Goal: Book appointment/travel/reservation

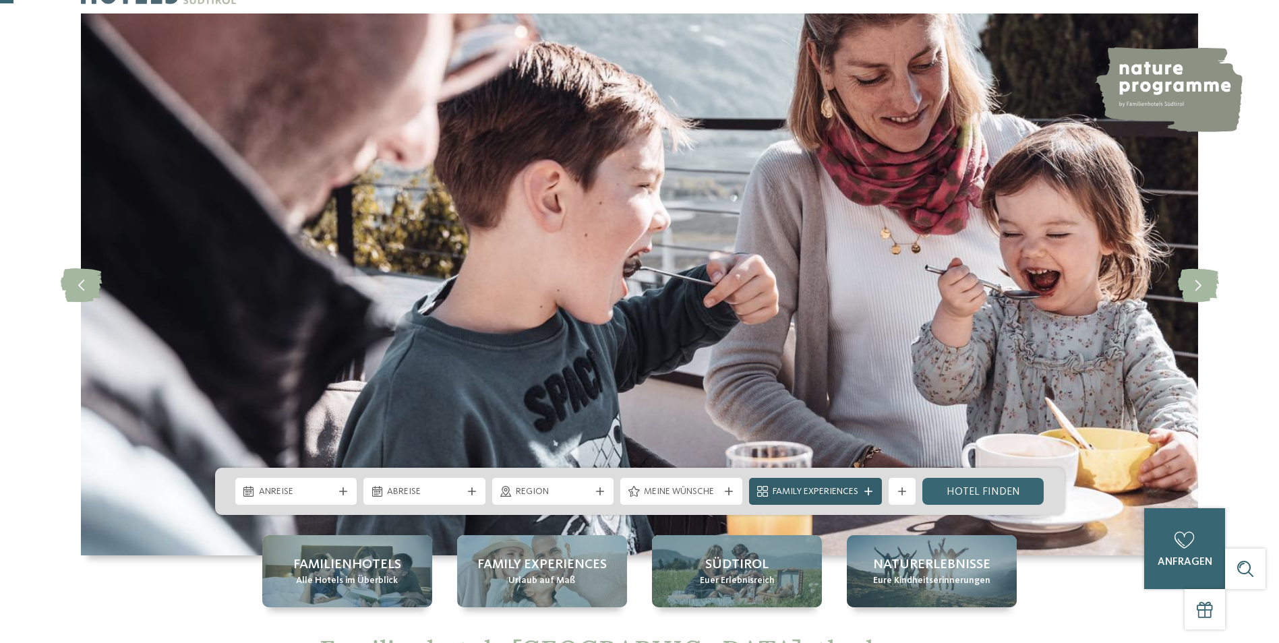
scroll to position [67, 0]
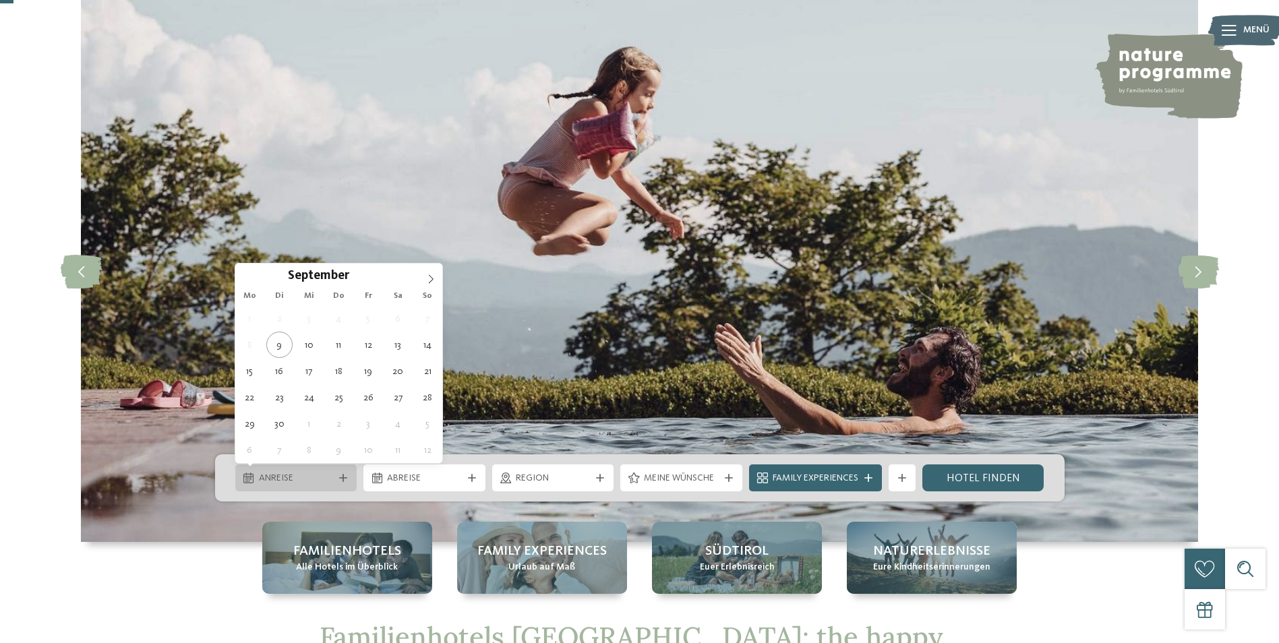
click at [338, 480] on div at bounding box center [343, 478] width 13 height 8
click at [432, 279] on icon at bounding box center [430, 278] width 9 height 9
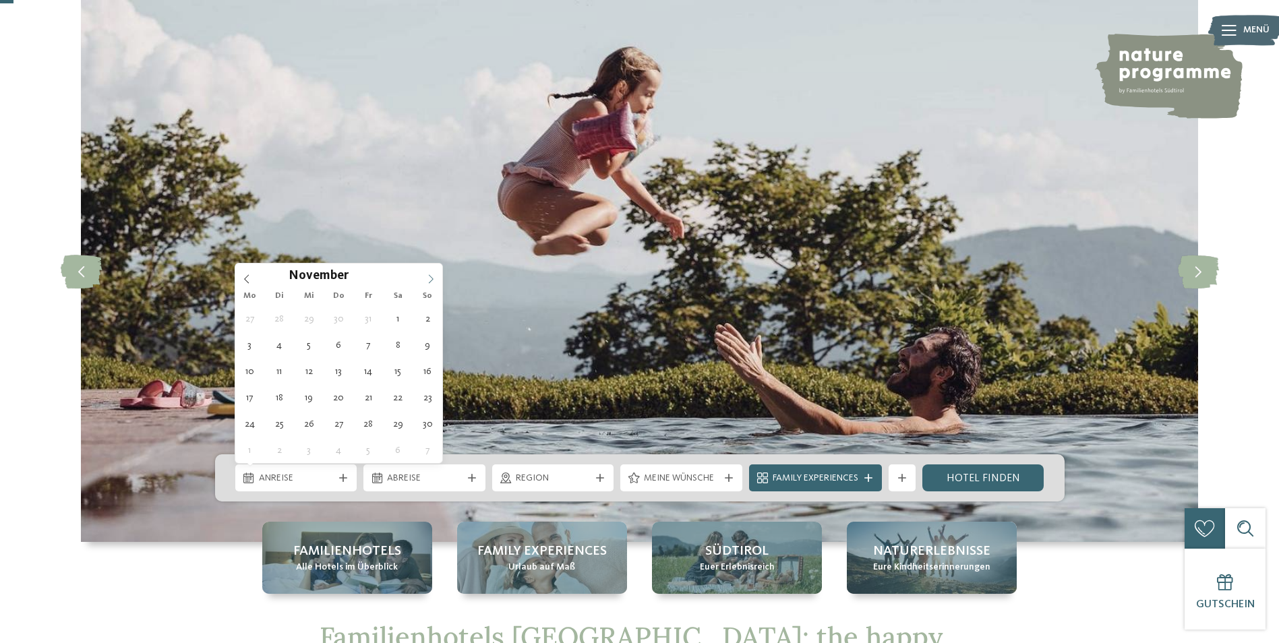
click at [432, 279] on icon at bounding box center [430, 278] width 9 height 9
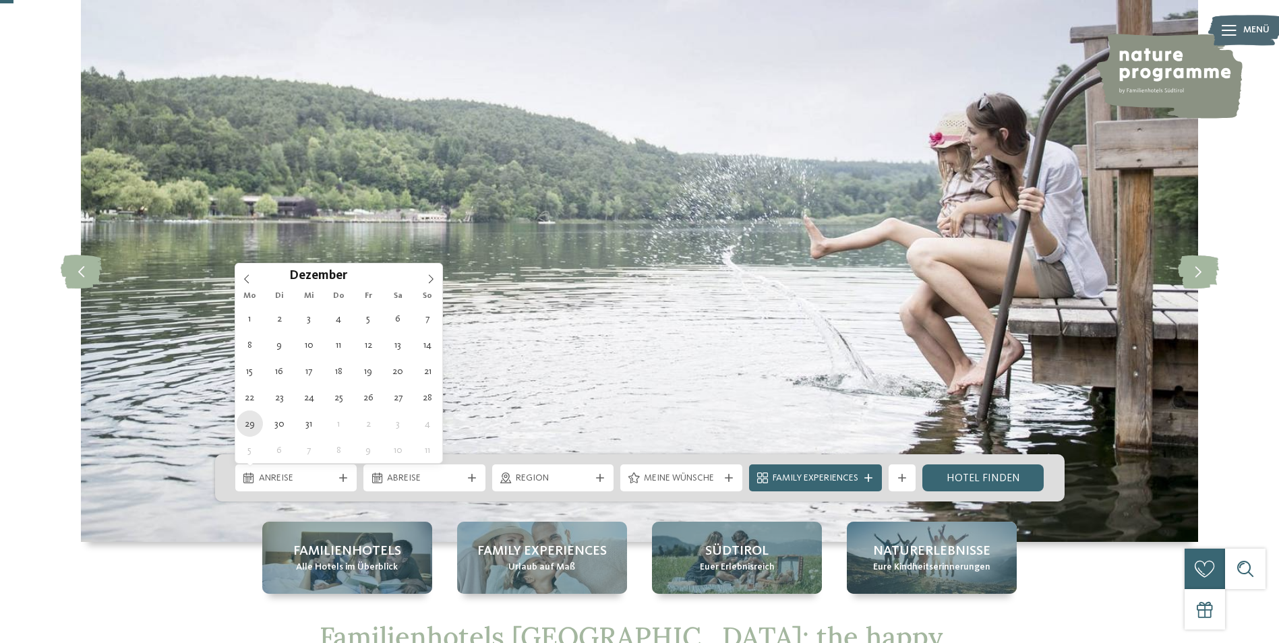
type div "29.12.2025"
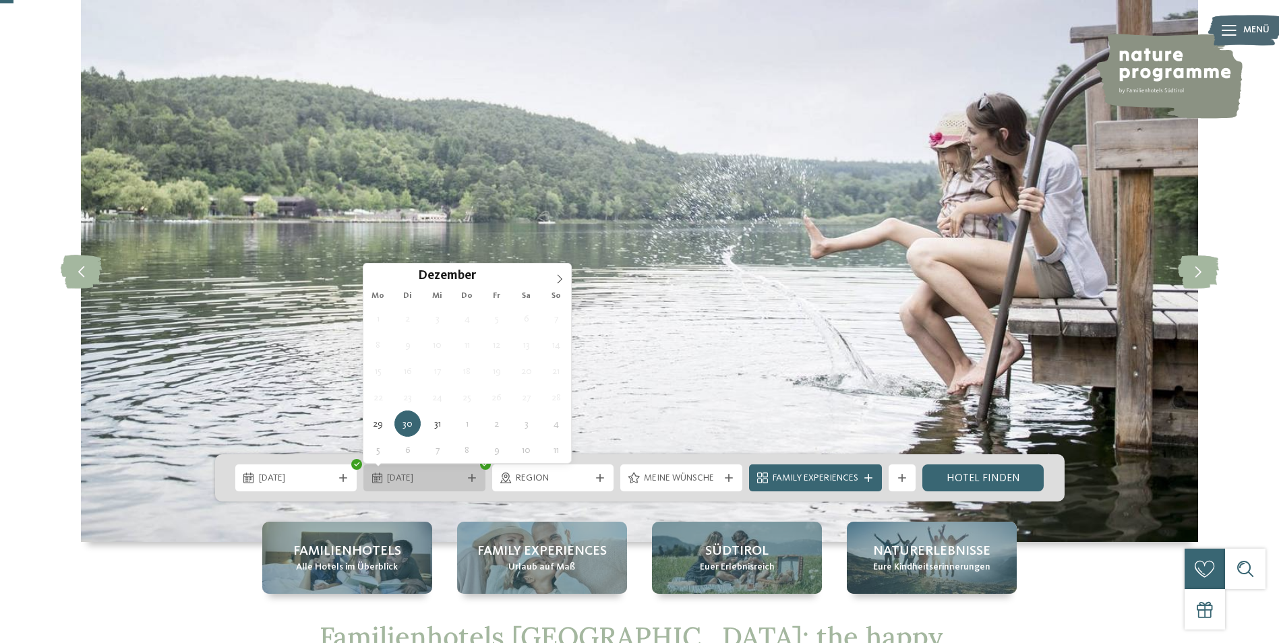
click at [476, 477] on div at bounding box center [471, 478] width 13 height 8
click at [427, 476] on span "30.12.2025" at bounding box center [424, 478] width 75 height 13
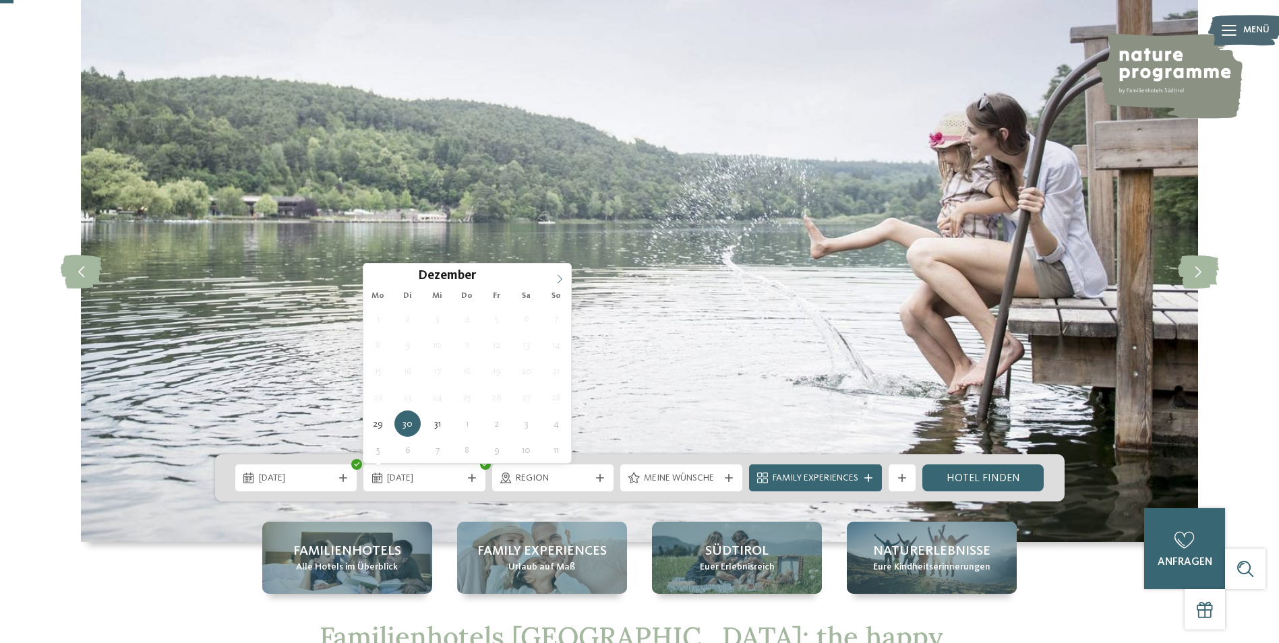
type input "****"
click at [560, 276] on icon at bounding box center [559, 278] width 9 height 9
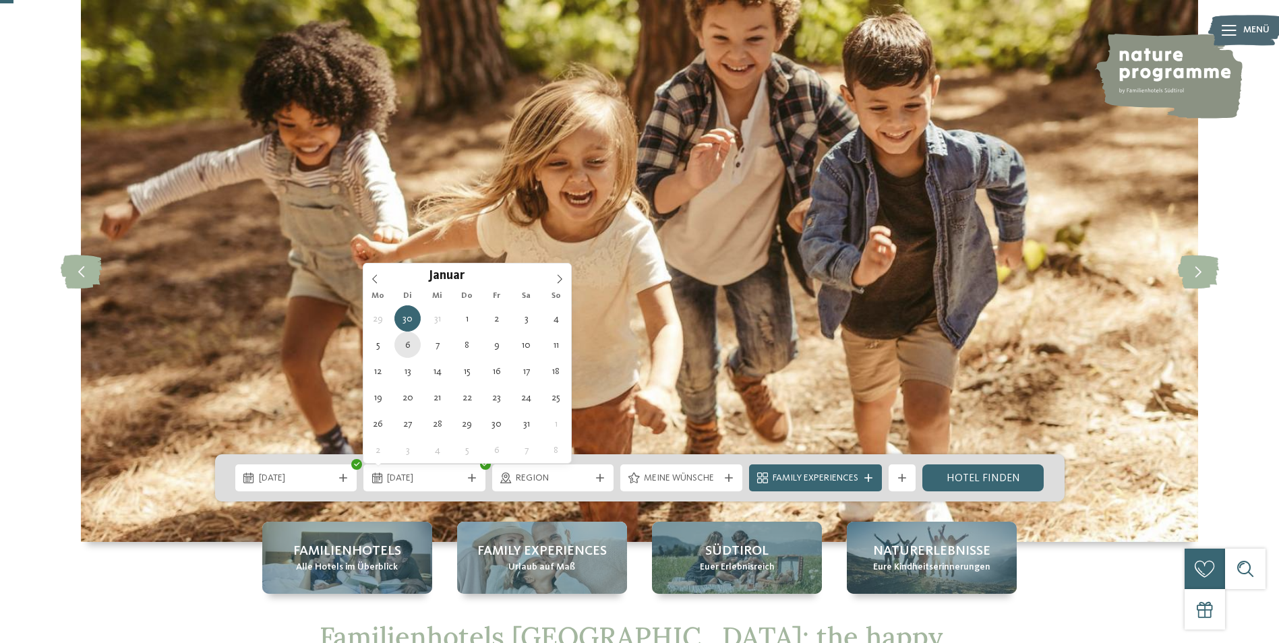
type div "06.01.2026"
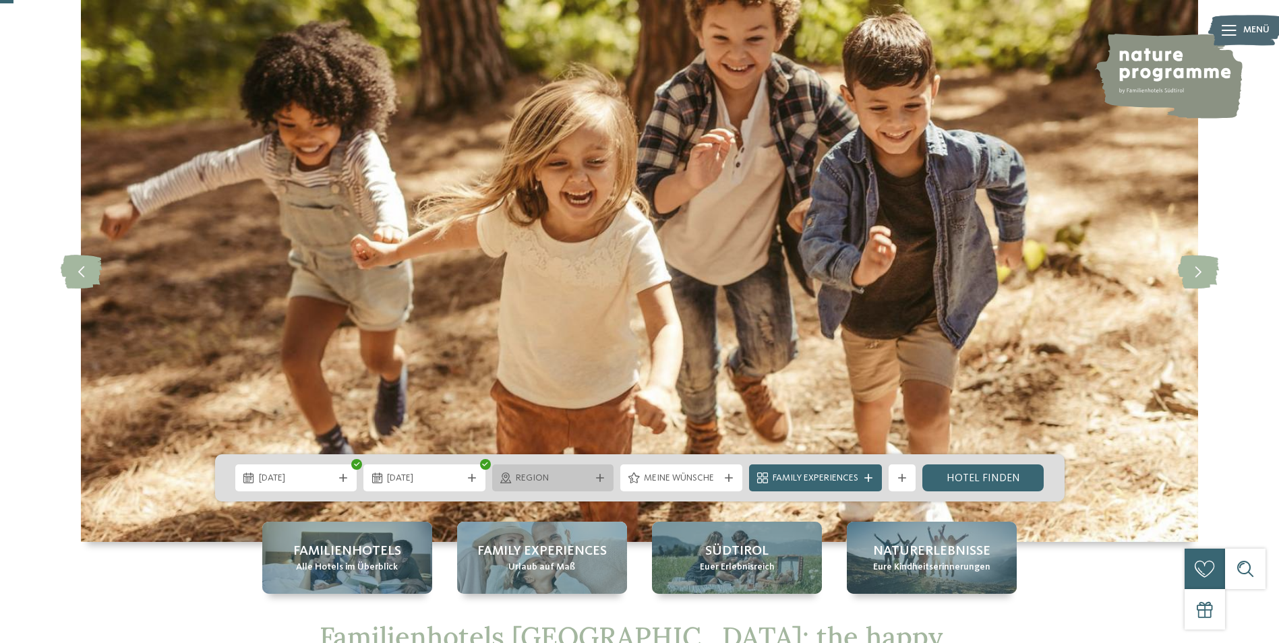
click at [581, 480] on span "Region" at bounding box center [553, 478] width 75 height 13
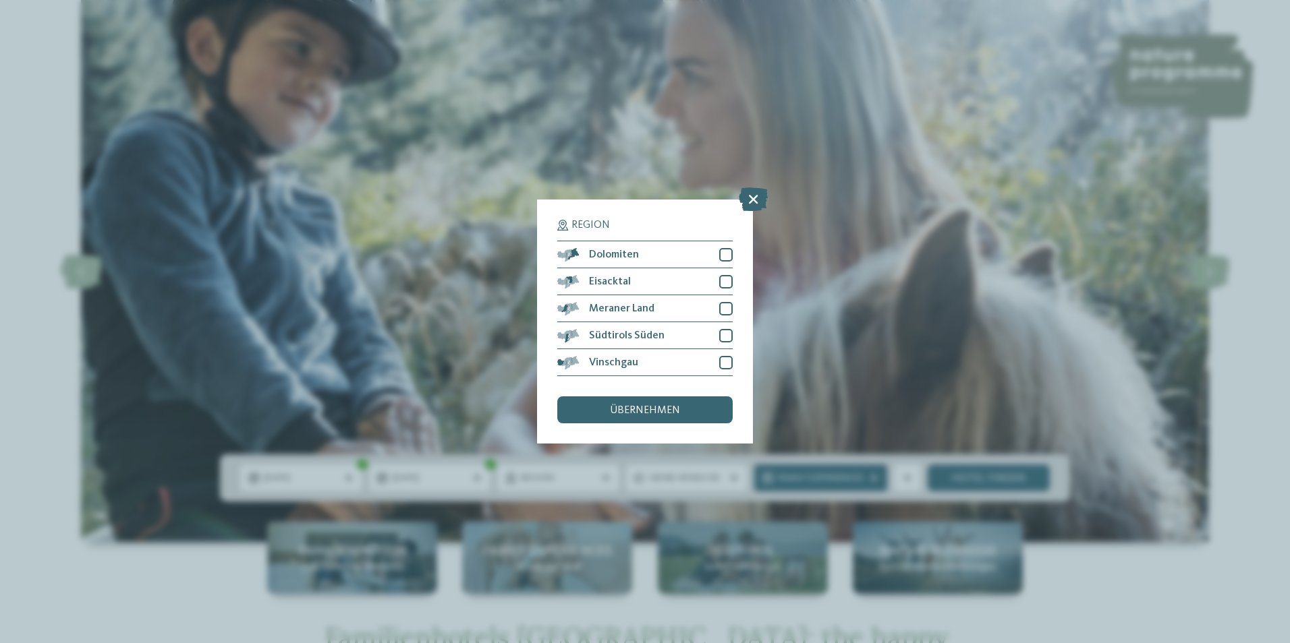
click at [632, 407] on span "übernehmen" at bounding box center [645, 410] width 70 height 11
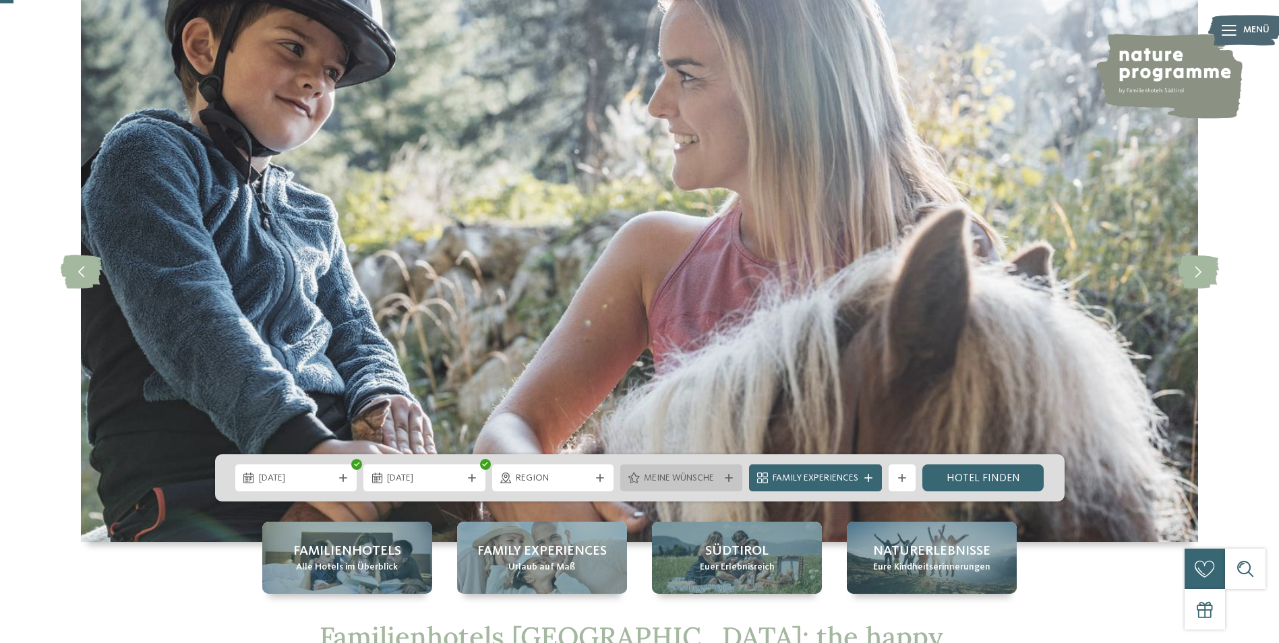
click at [724, 482] on div "Meine Wünsche" at bounding box center [681, 478] width 122 height 27
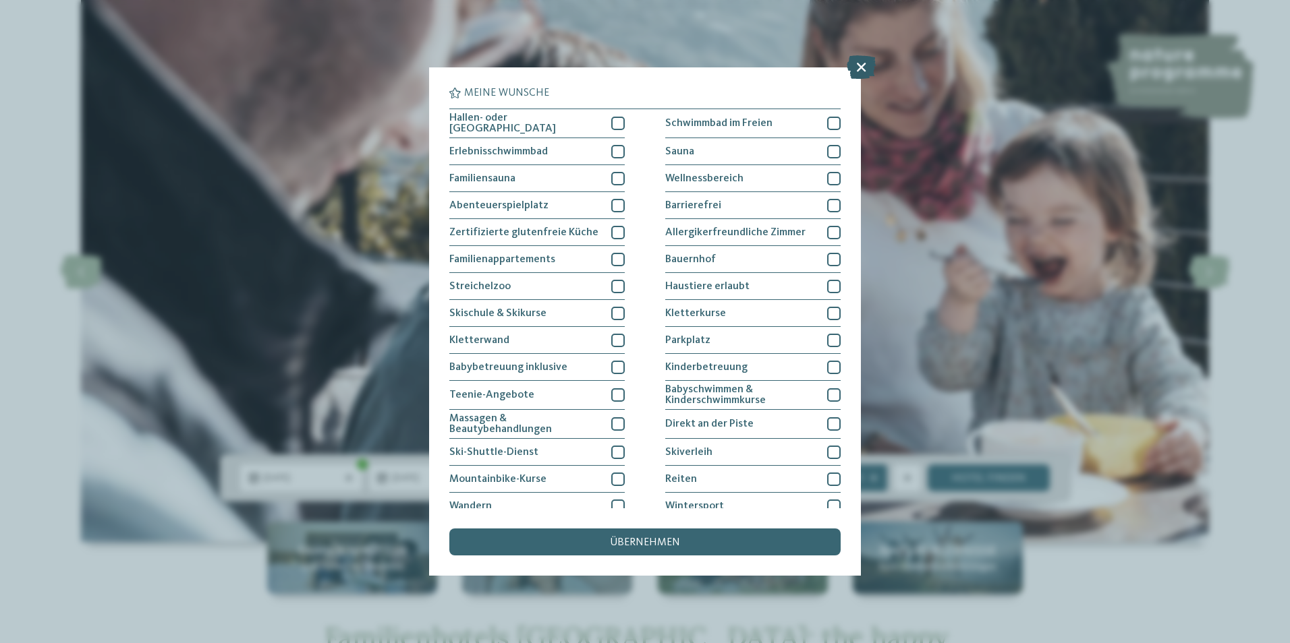
click at [863, 64] on icon at bounding box center [860, 67] width 29 height 24
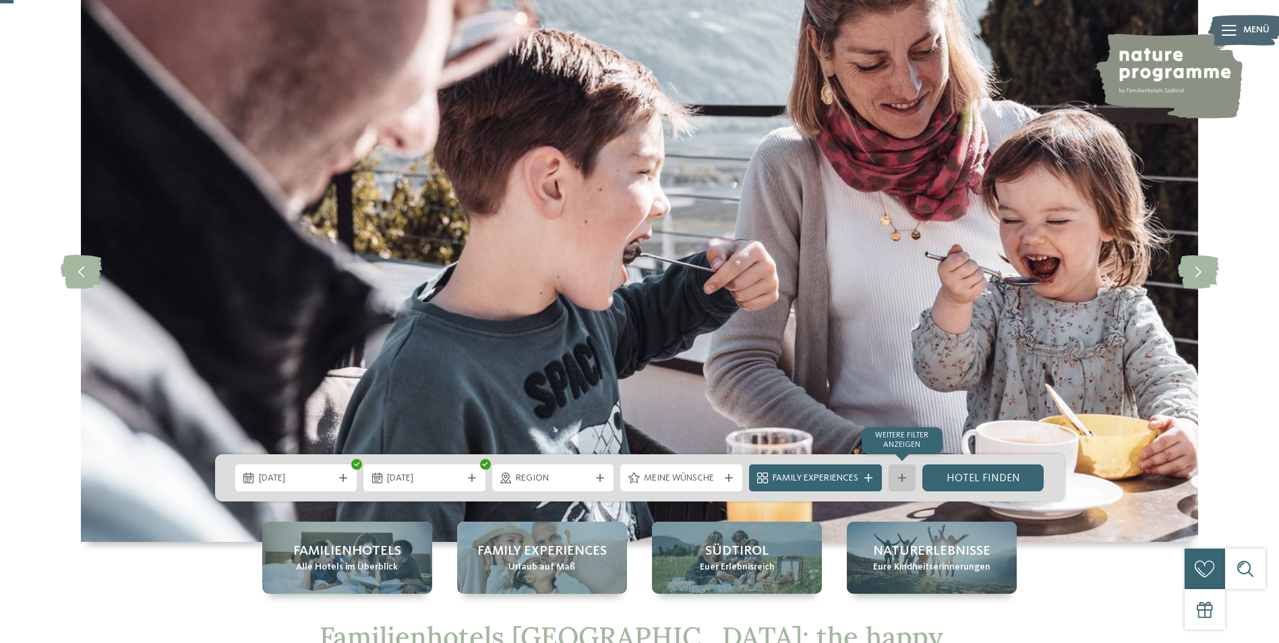
click at [904, 477] on icon at bounding box center [902, 478] width 8 height 8
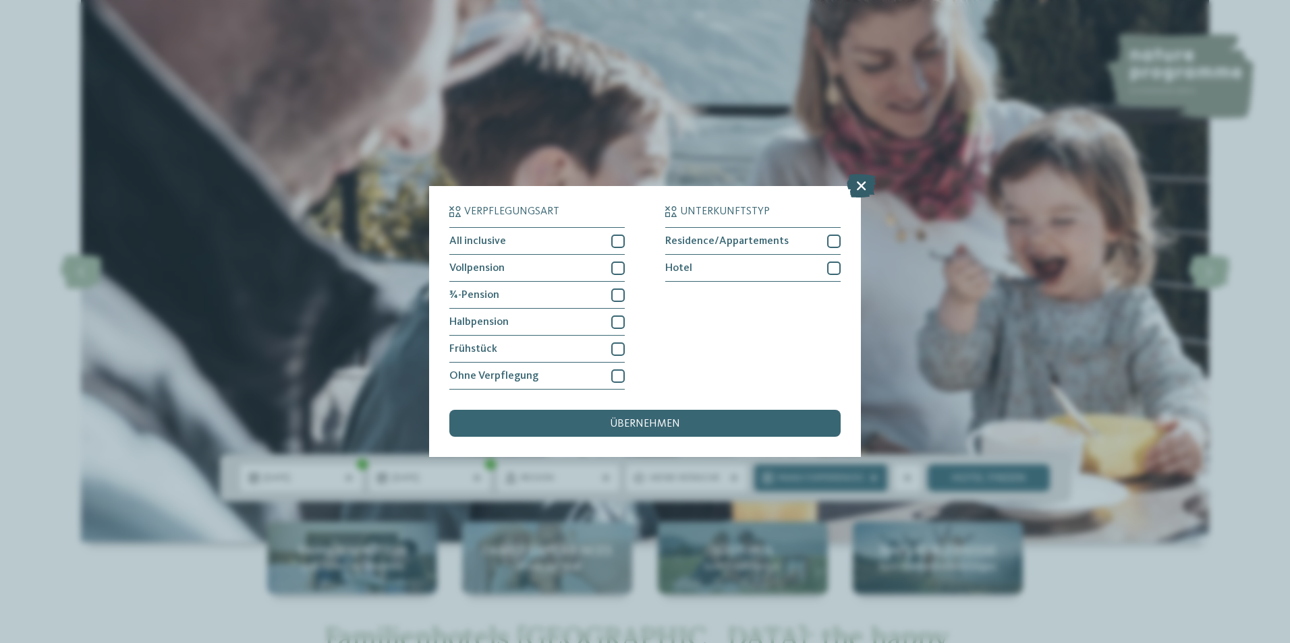
click at [856, 182] on icon at bounding box center [860, 186] width 29 height 24
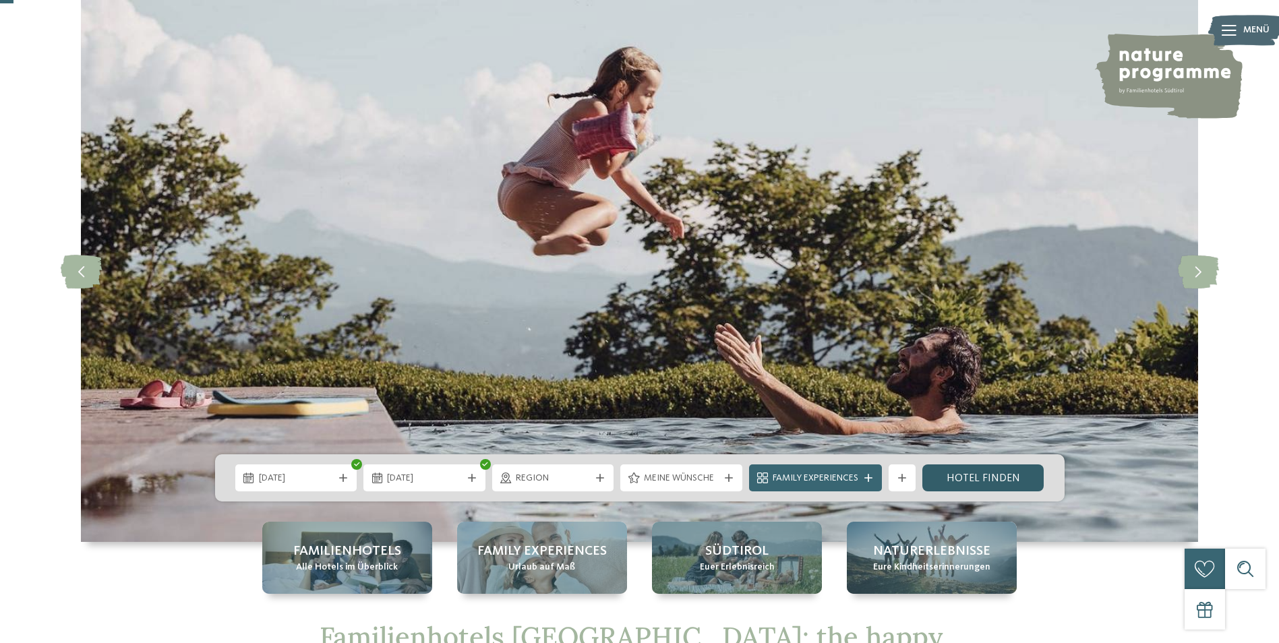
click at [1005, 479] on link "Hotel finden" at bounding box center [984, 478] width 122 height 27
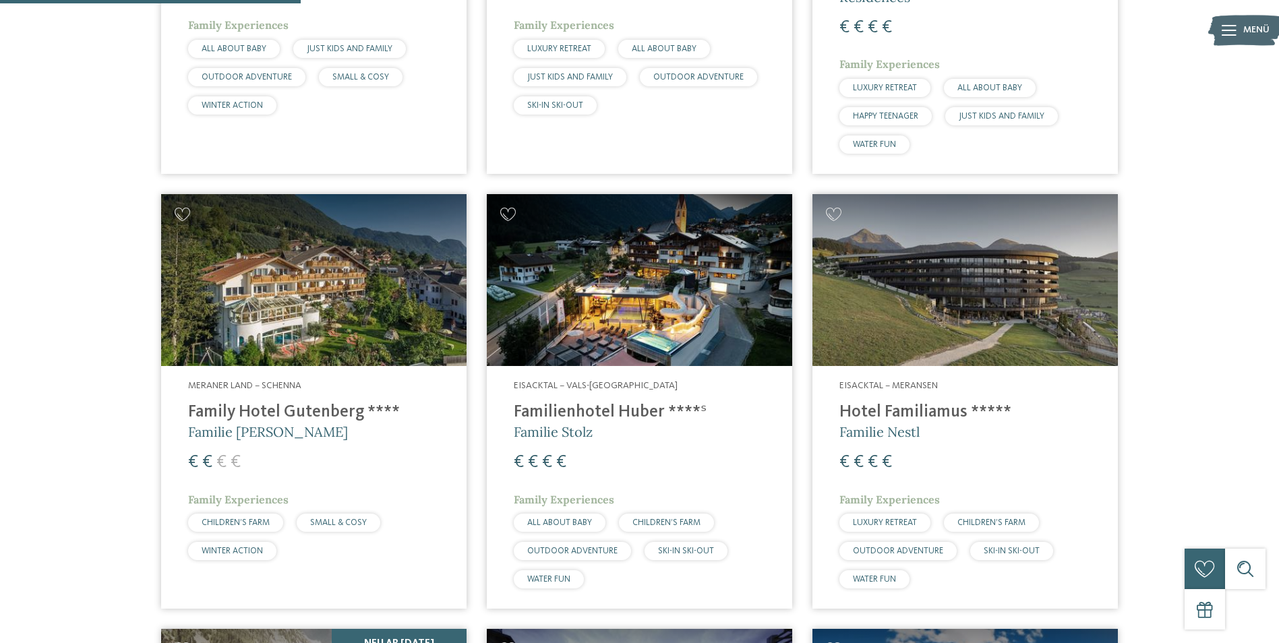
scroll to position [267, 0]
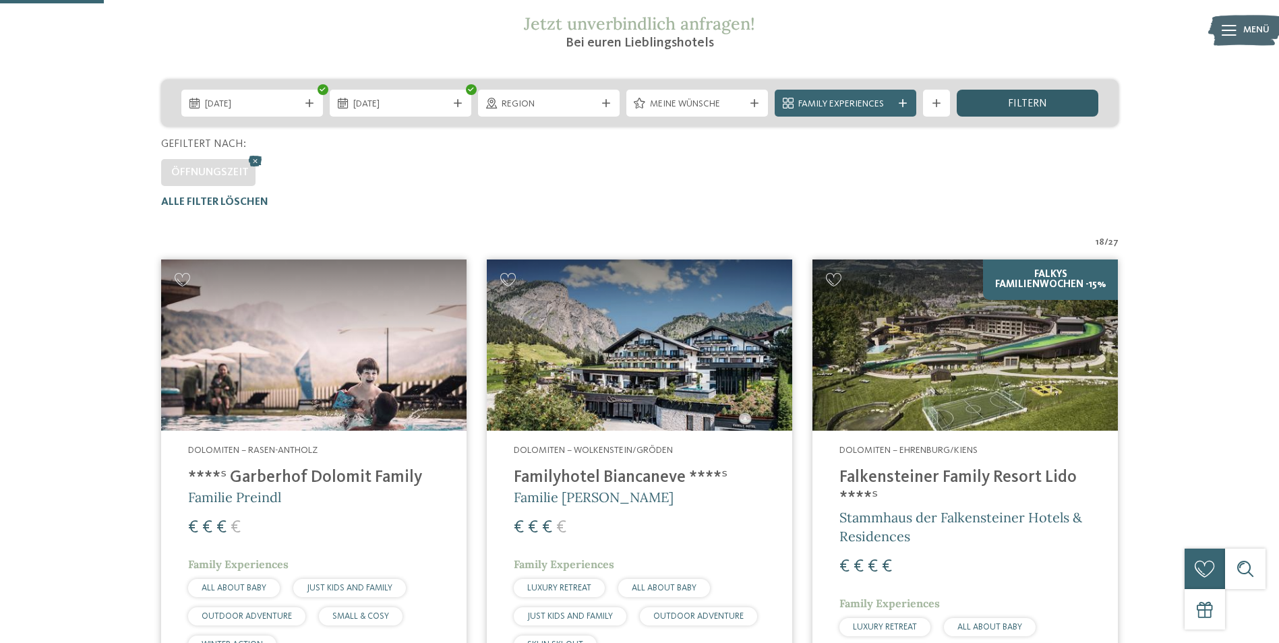
click at [1029, 99] on span "filtern" at bounding box center [1027, 103] width 39 height 11
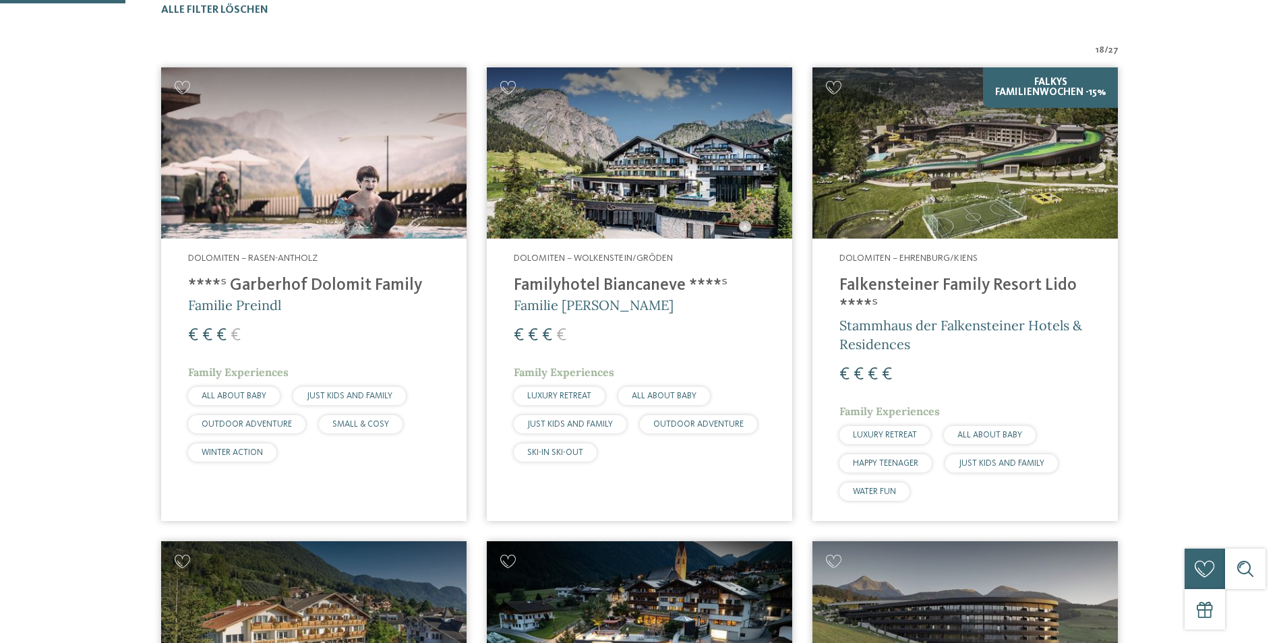
scroll to position [472, 0]
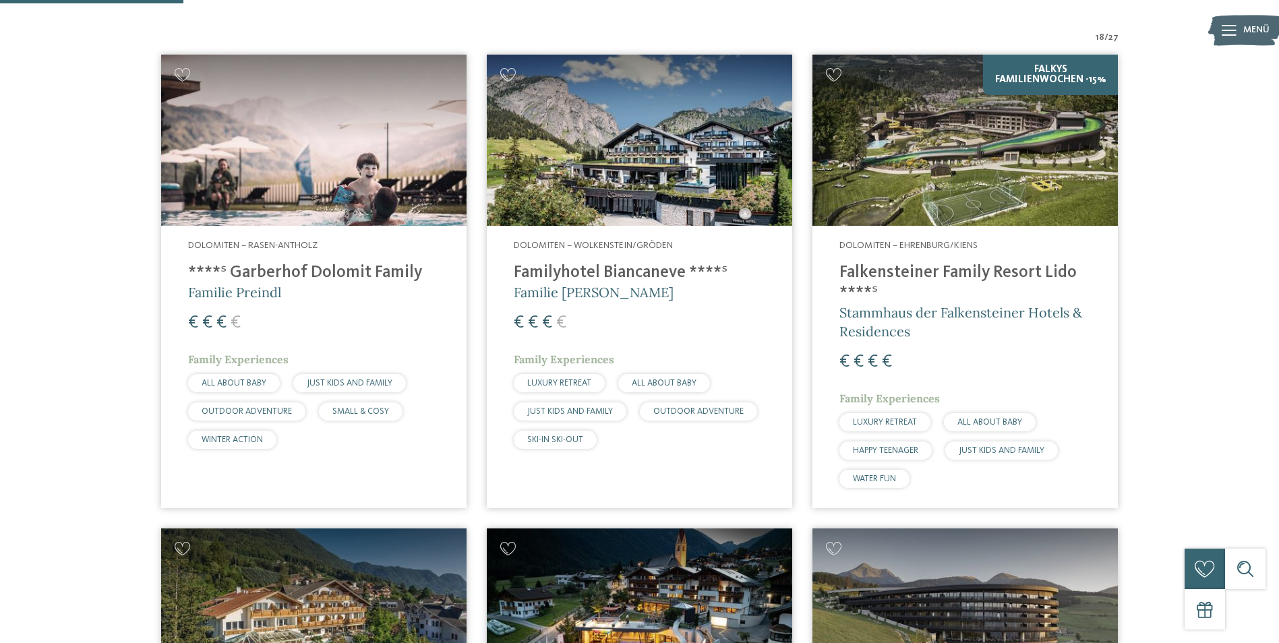
click at [335, 156] on img at bounding box center [314, 141] width 306 height 172
